Goal: Task Accomplishment & Management: Use online tool/utility

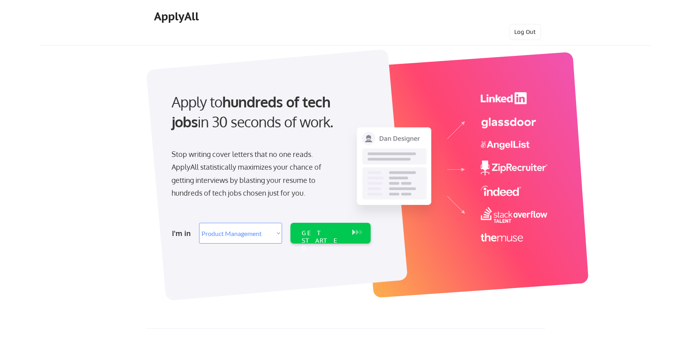
select select ""product""
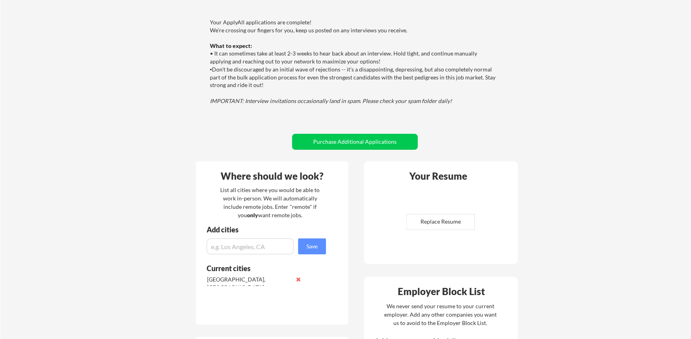
scroll to position [74, 0]
